Goal: Transaction & Acquisition: Purchase product/service

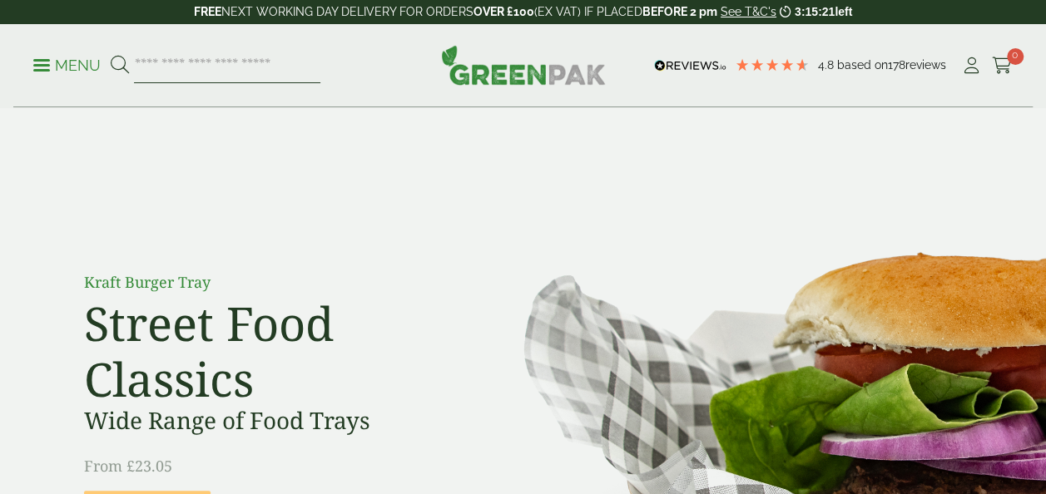
drag, startPoint x: 0, startPoint y: 0, endPoint x: 256, endPoint y: 61, distance: 263.4
click at [256, 61] on input "search" at bounding box center [227, 65] width 186 height 35
type input "***"
click at [111, 55] on button at bounding box center [120, 66] width 18 height 22
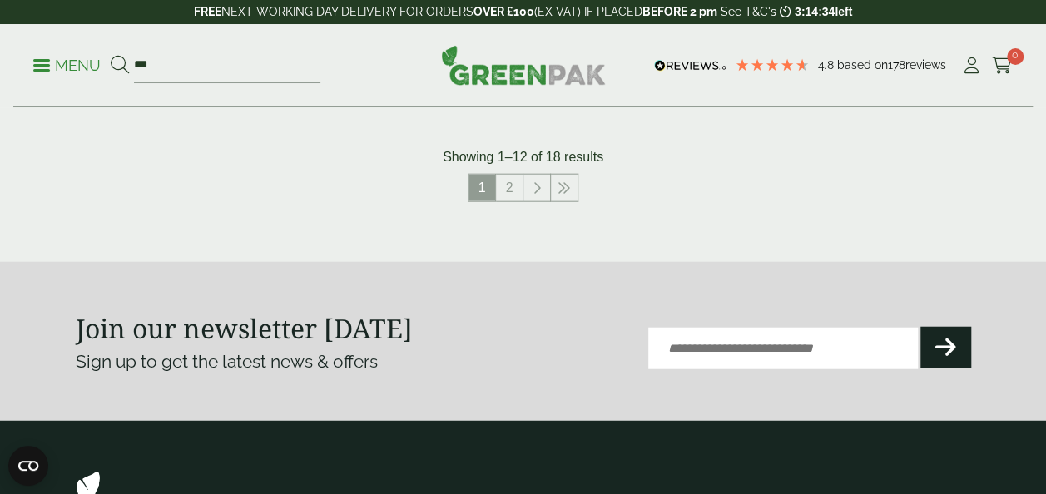
scroll to position [1921, 0]
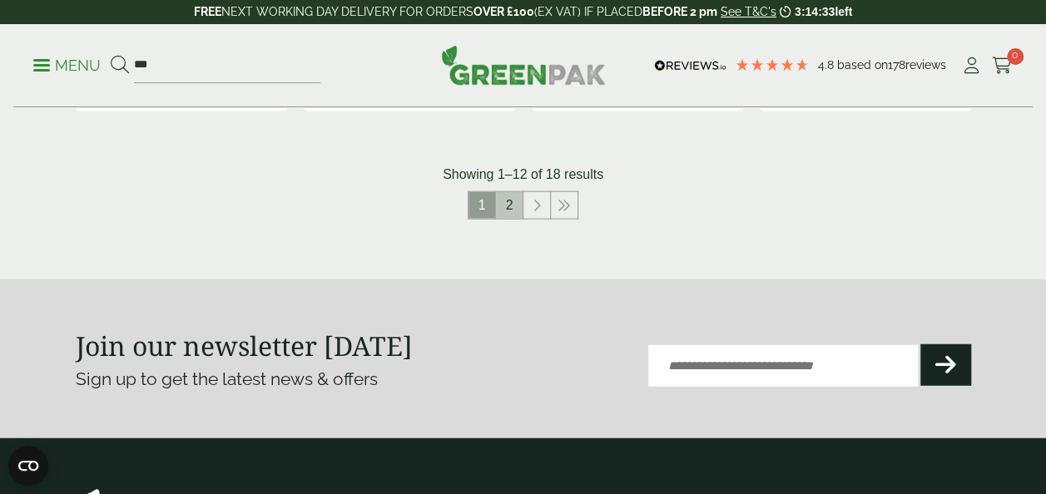
click at [511, 213] on link "2" at bounding box center [509, 205] width 27 height 27
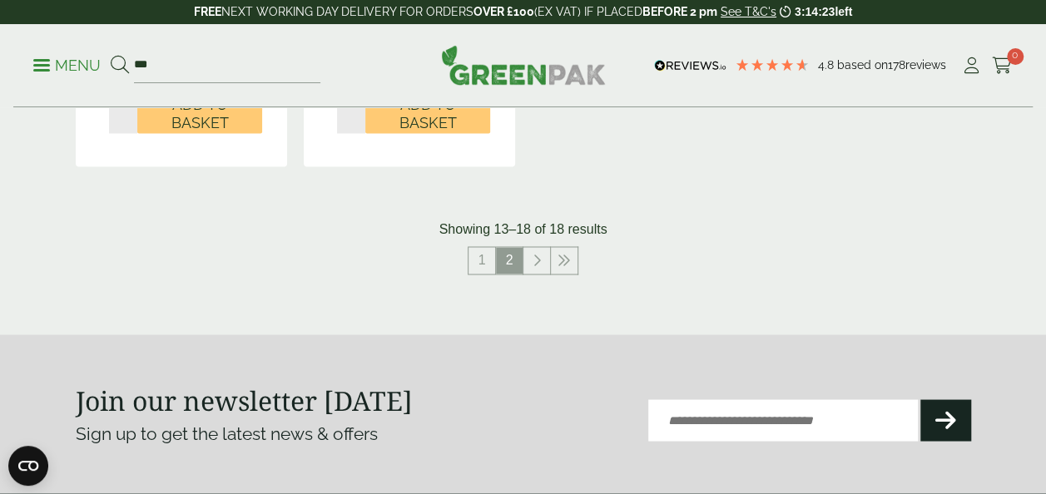
scroll to position [1353, 0]
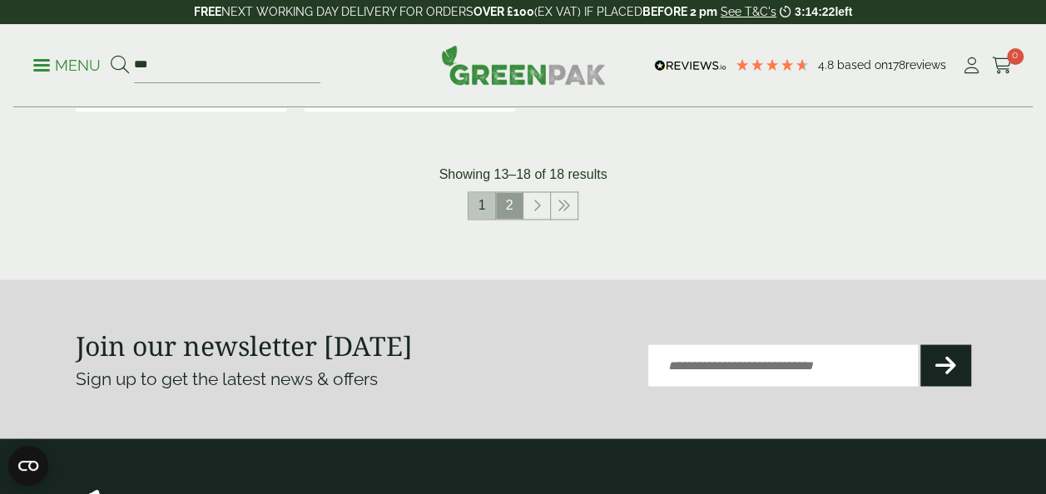
click at [486, 196] on link "1" at bounding box center [481, 205] width 27 height 27
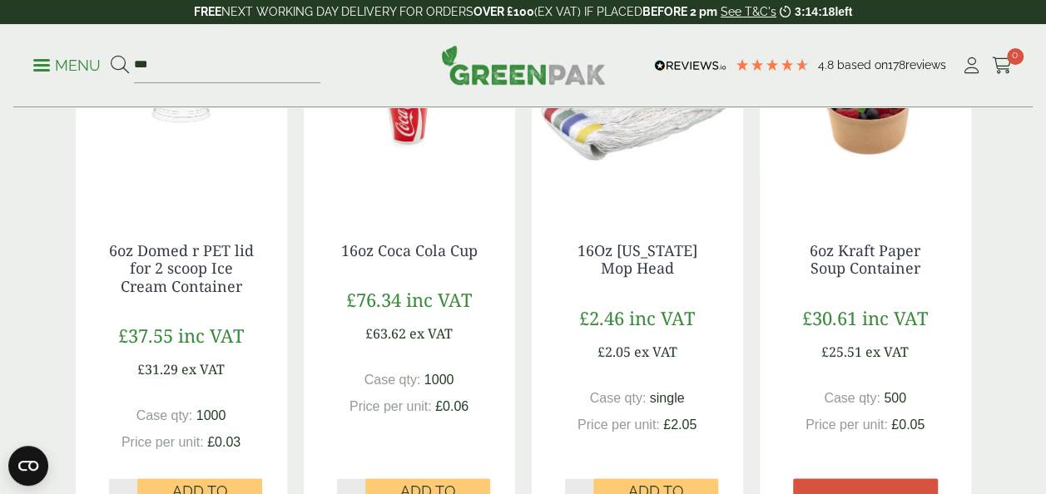
scroll to position [1486, 0]
